Goal: Find specific page/section: Find specific page/section

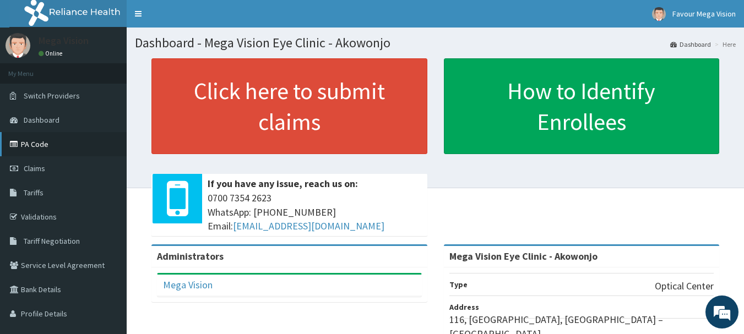
click at [31, 149] on link "PA Code" at bounding box center [63, 144] width 127 height 24
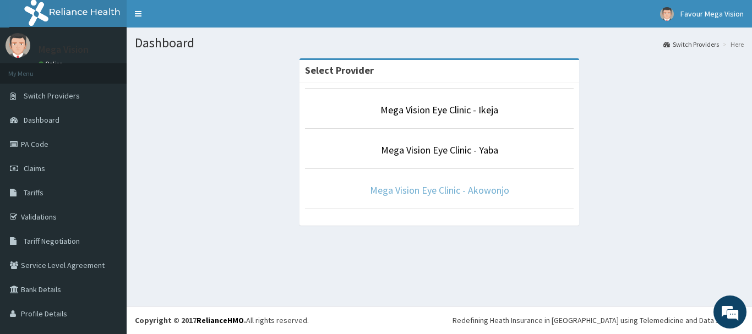
click at [409, 193] on link "Mega Vision Eye Clinic - Akowonjo" at bounding box center [439, 190] width 139 height 13
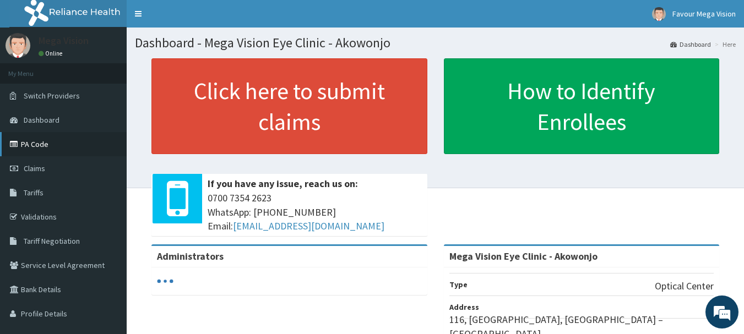
click at [39, 137] on link "PA Code" at bounding box center [63, 144] width 127 height 24
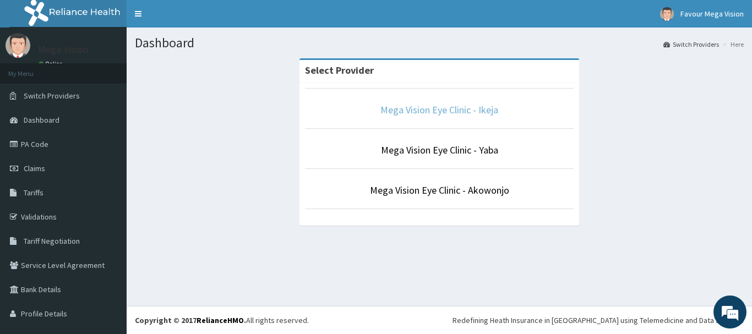
click at [432, 105] on link "Mega Vision Eye Clinic - Ikeja" at bounding box center [440, 110] width 118 height 13
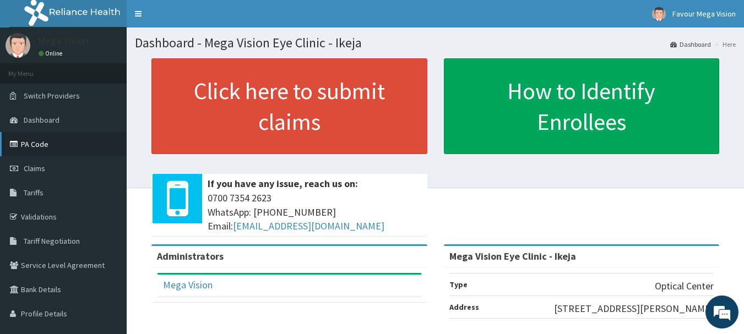
click at [24, 137] on link "PA Code" at bounding box center [63, 144] width 127 height 24
